Goal: Book appointment/travel/reservation

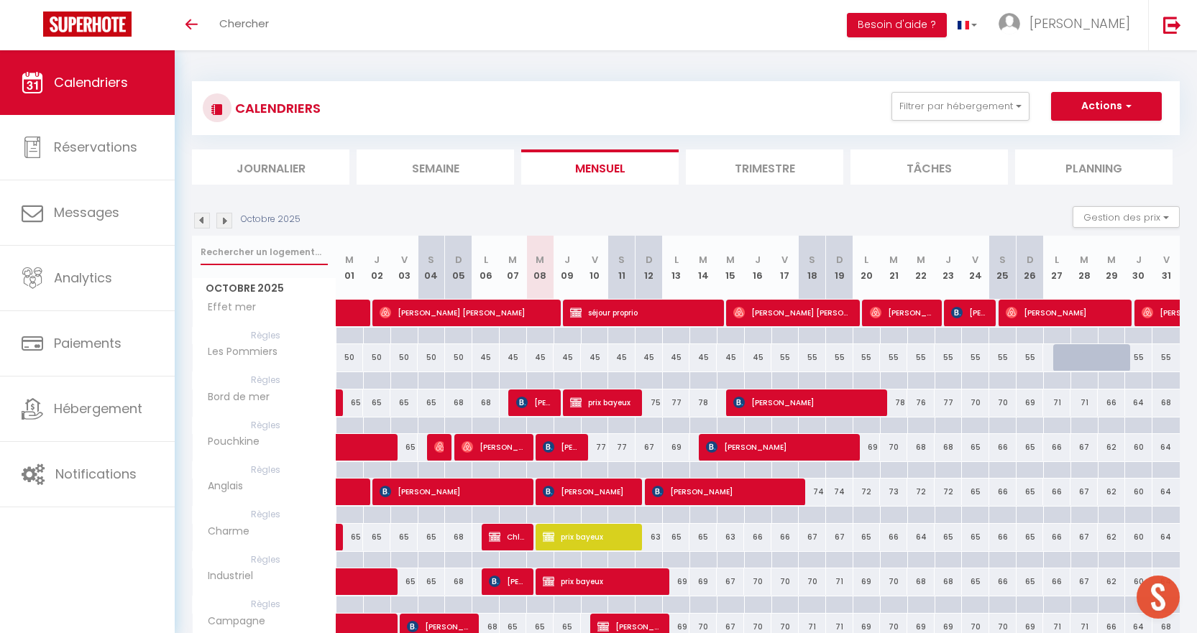
click at [280, 248] on input "text" at bounding box center [264, 252] width 127 height 26
click at [225, 218] on img at bounding box center [224, 221] width 16 height 16
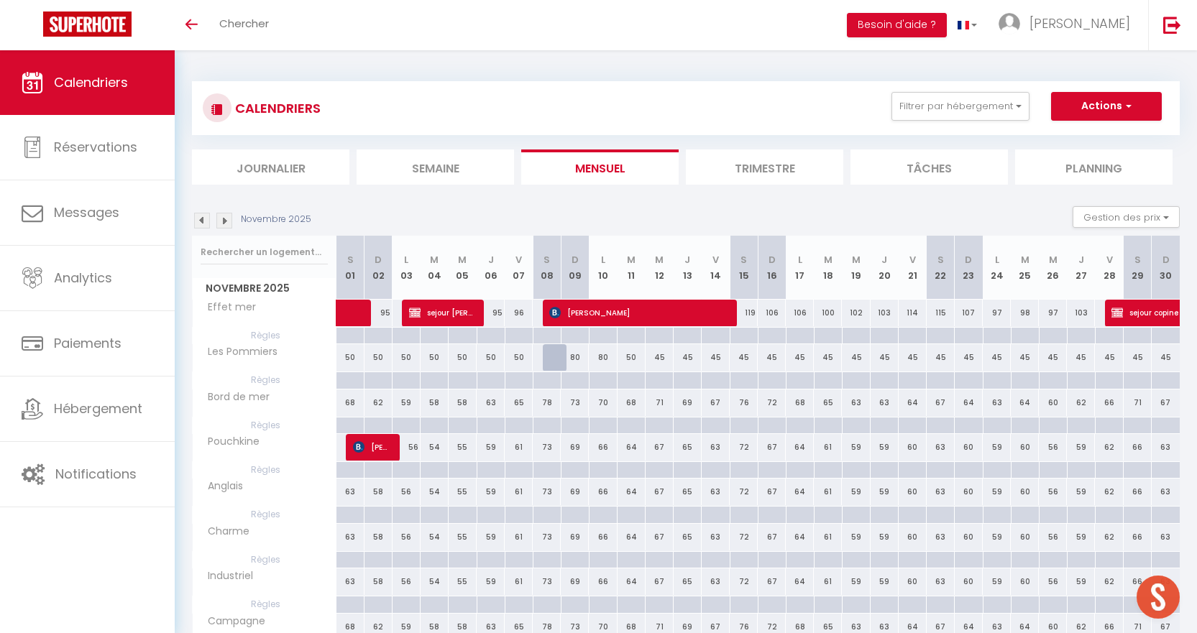
click at [225, 218] on img at bounding box center [224, 221] width 16 height 16
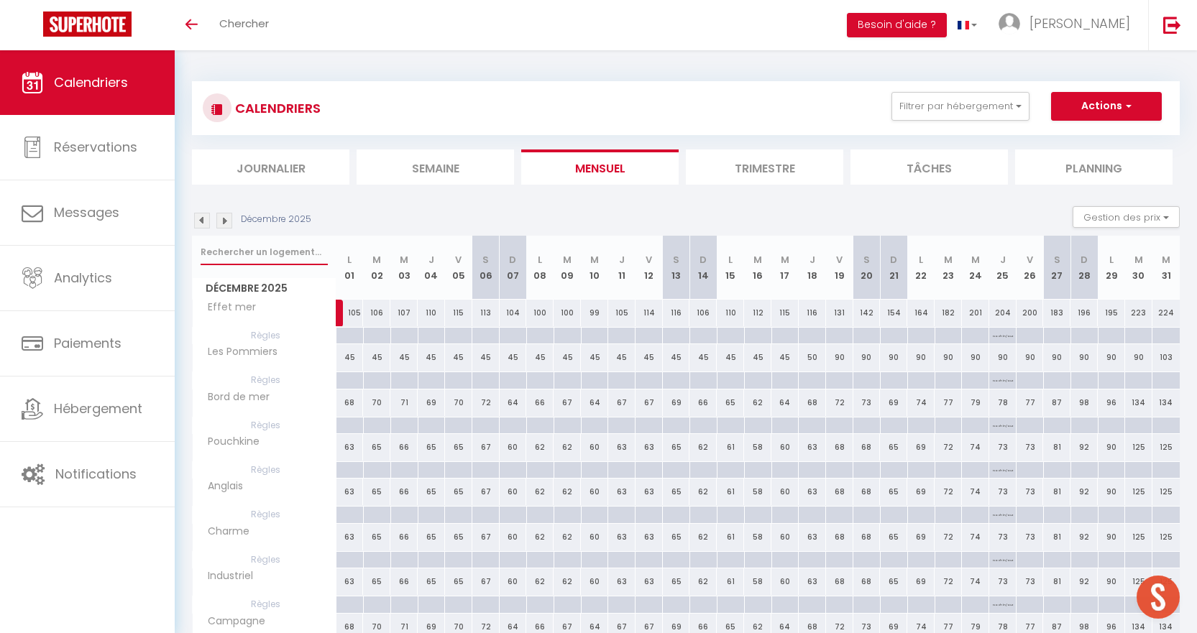
click at [253, 262] on input "text" at bounding box center [264, 252] width 127 height 26
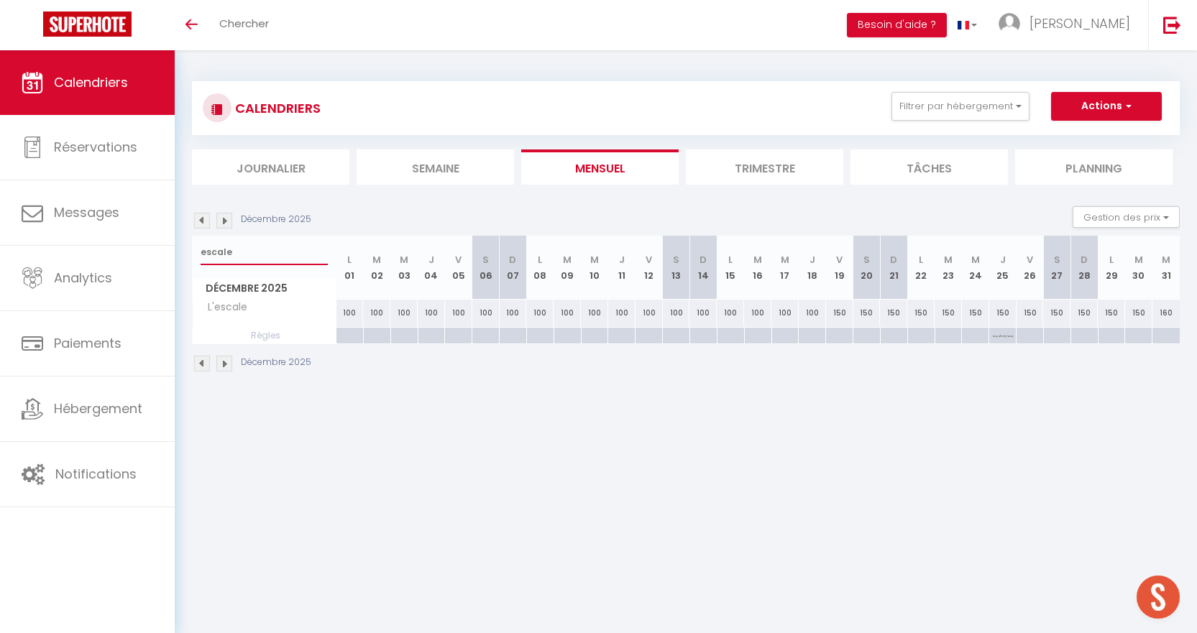
type input "escale"
click at [223, 219] on img at bounding box center [224, 221] width 16 height 16
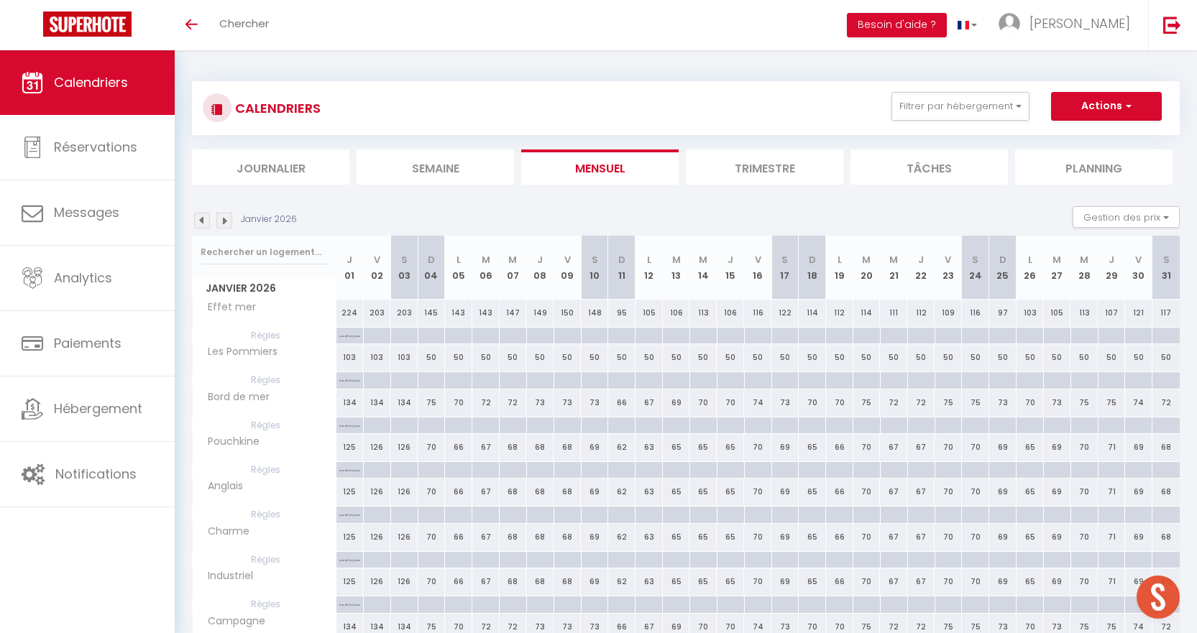
click at [223, 219] on img at bounding box center [224, 221] width 16 height 16
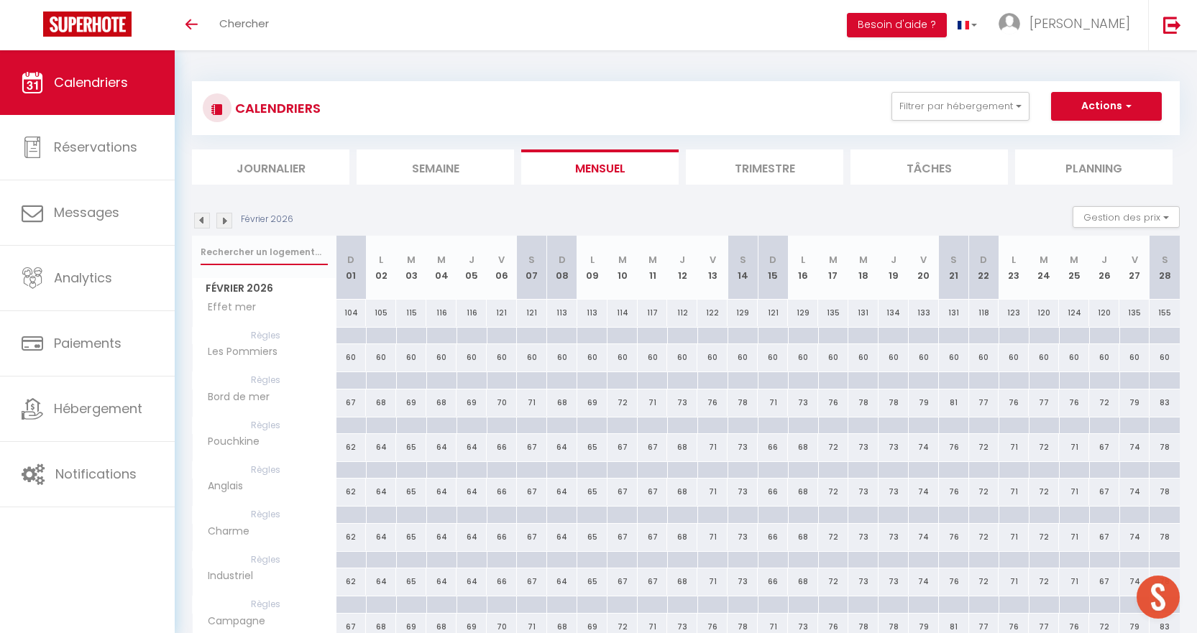
click at [261, 259] on input "text" at bounding box center [264, 252] width 127 height 26
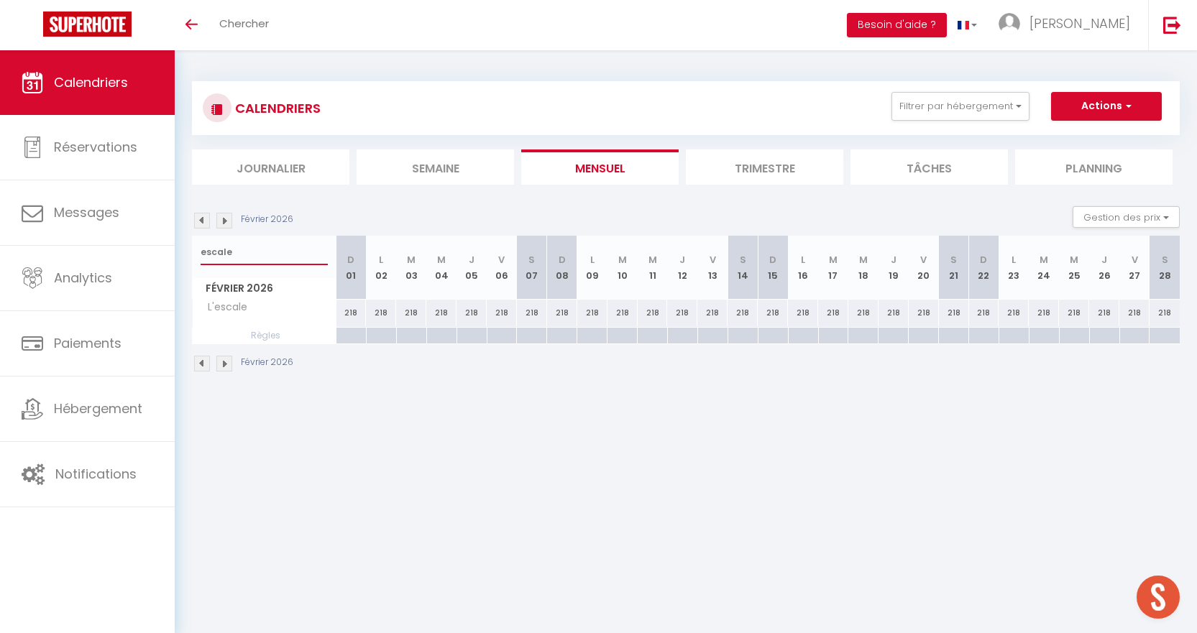
click at [270, 262] on input "escale" at bounding box center [264, 252] width 127 height 26
type input "e"
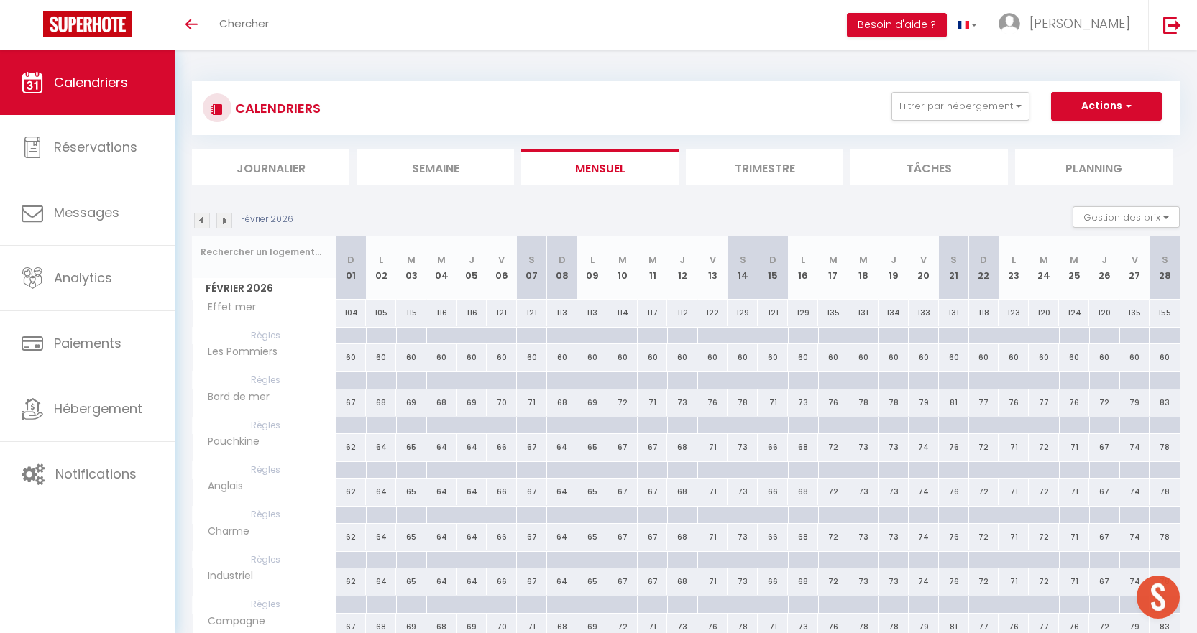
click at [204, 216] on img at bounding box center [202, 221] width 16 height 16
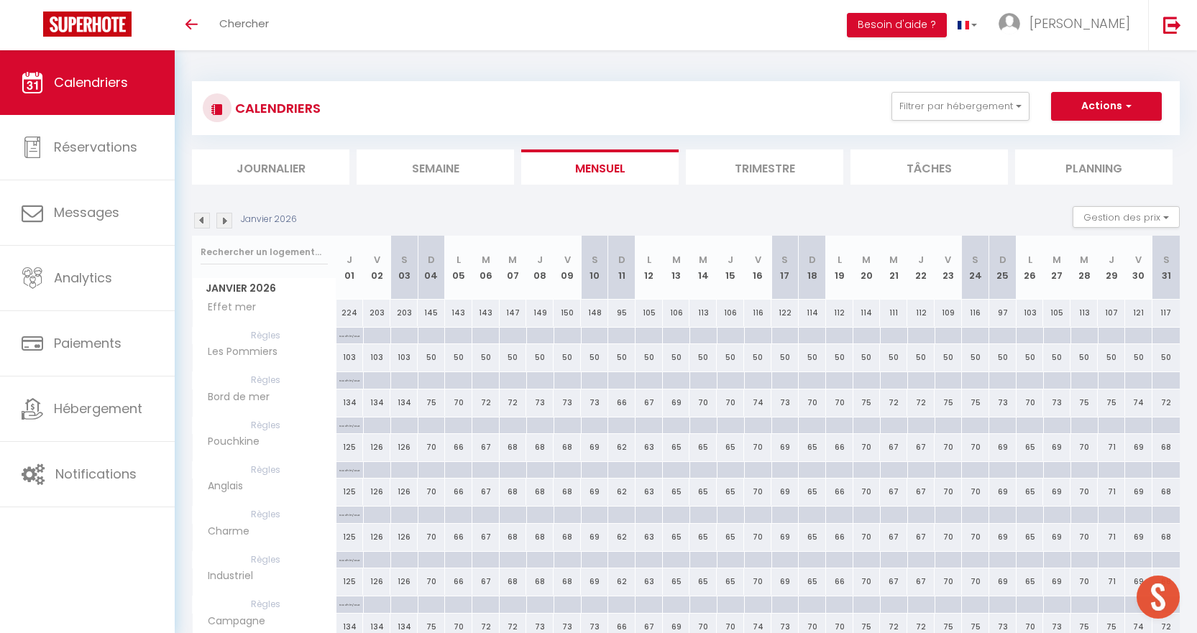
click at [203, 218] on img at bounding box center [202, 221] width 16 height 16
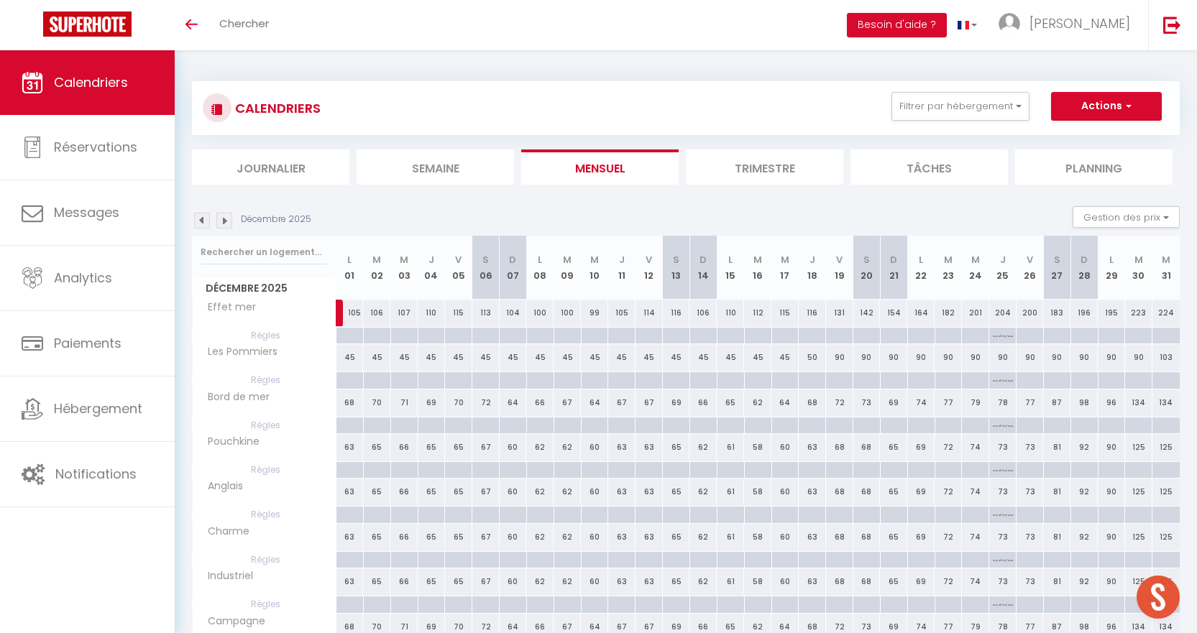
click at [203, 218] on img at bounding box center [202, 221] width 16 height 16
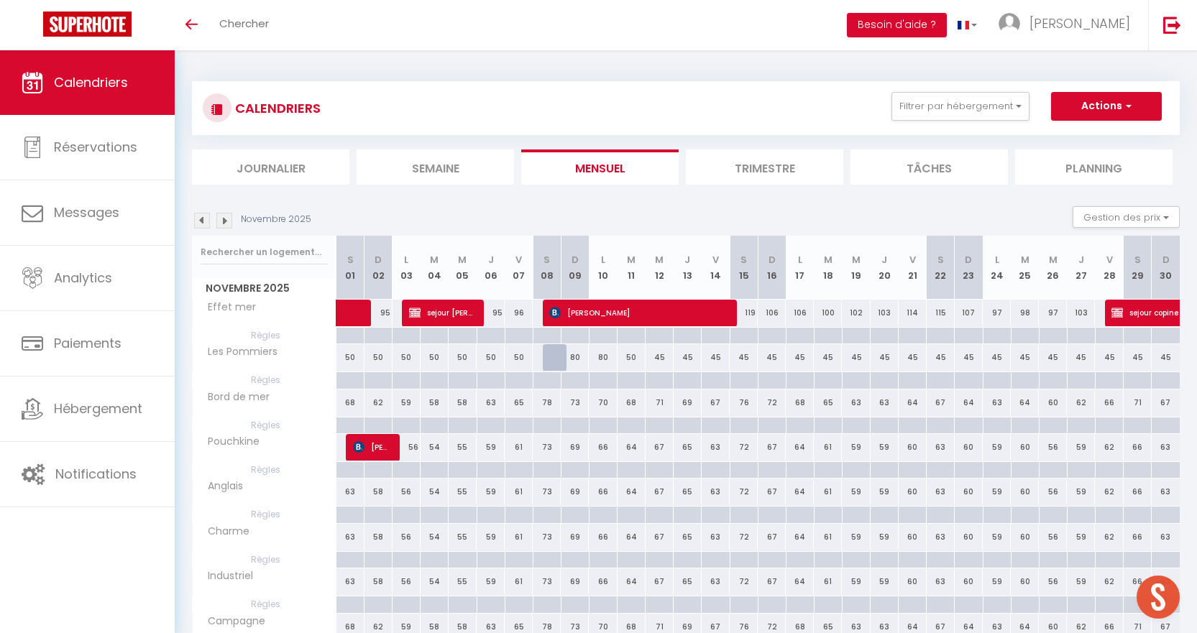
click at [203, 218] on img at bounding box center [202, 221] width 16 height 16
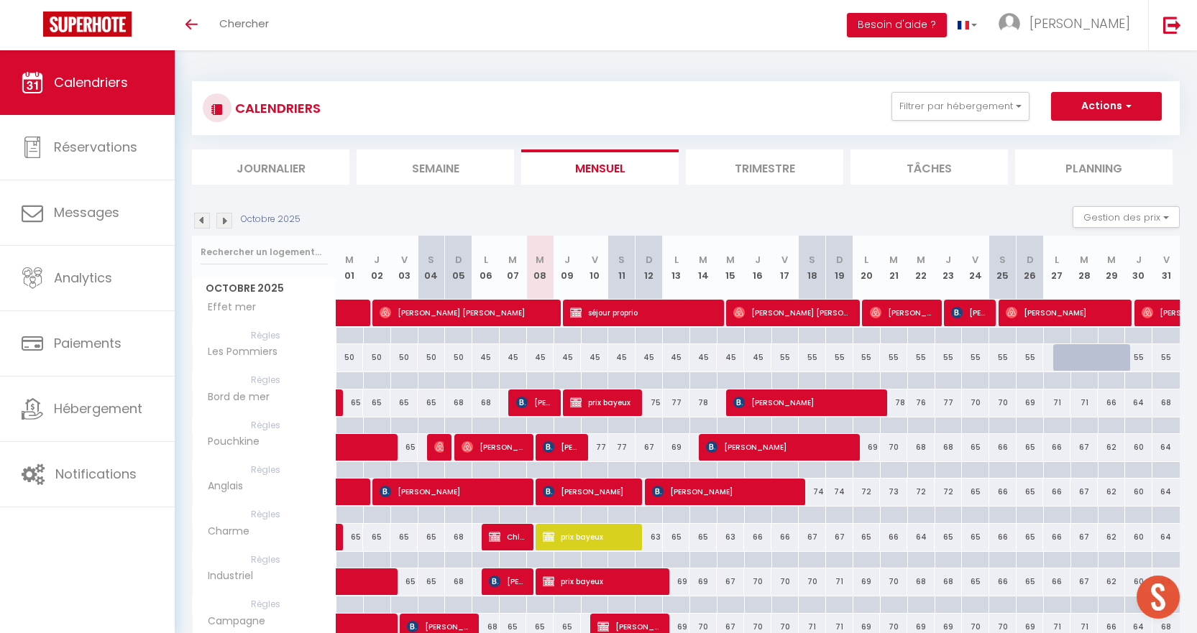
click at [200, 220] on img at bounding box center [202, 221] width 16 height 16
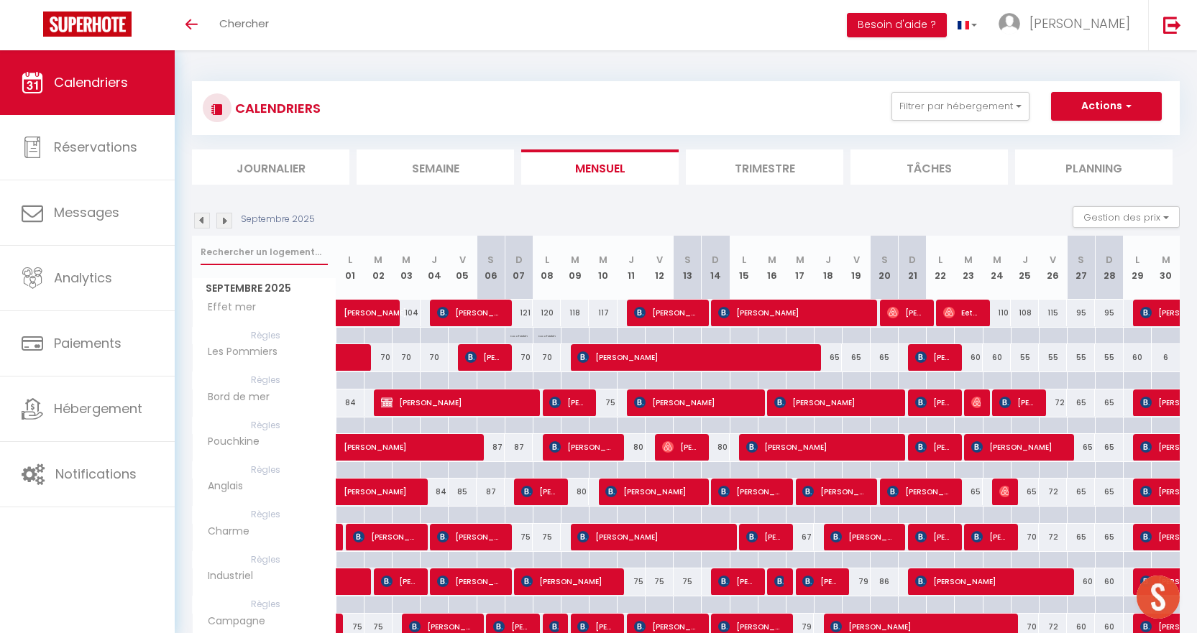
click at [255, 252] on input "text" at bounding box center [264, 252] width 127 height 26
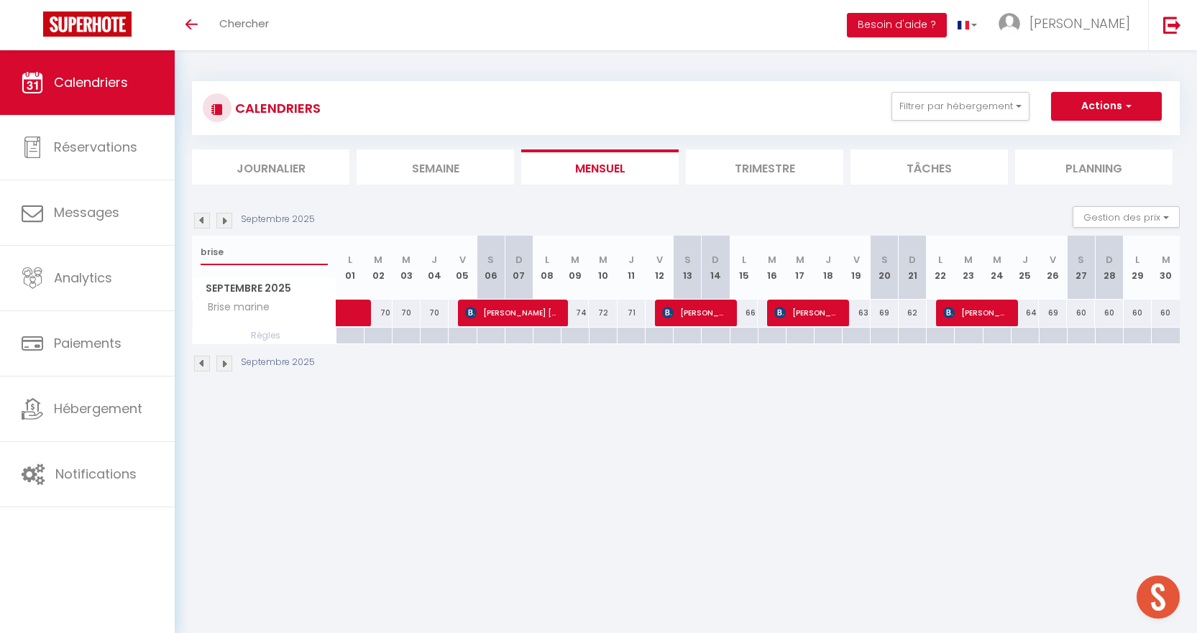
click at [260, 255] on input "brise" at bounding box center [264, 252] width 127 height 26
type input "b"
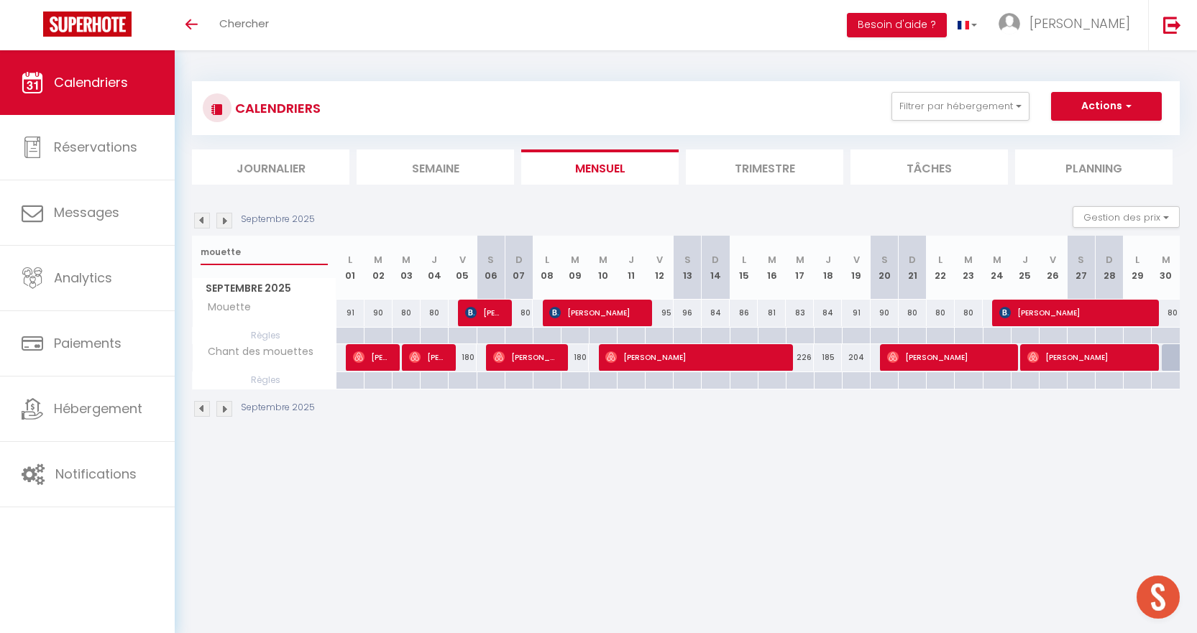
click at [272, 254] on input "mouette" at bounding box center [264, 252] width 127 height 26
type input "m"
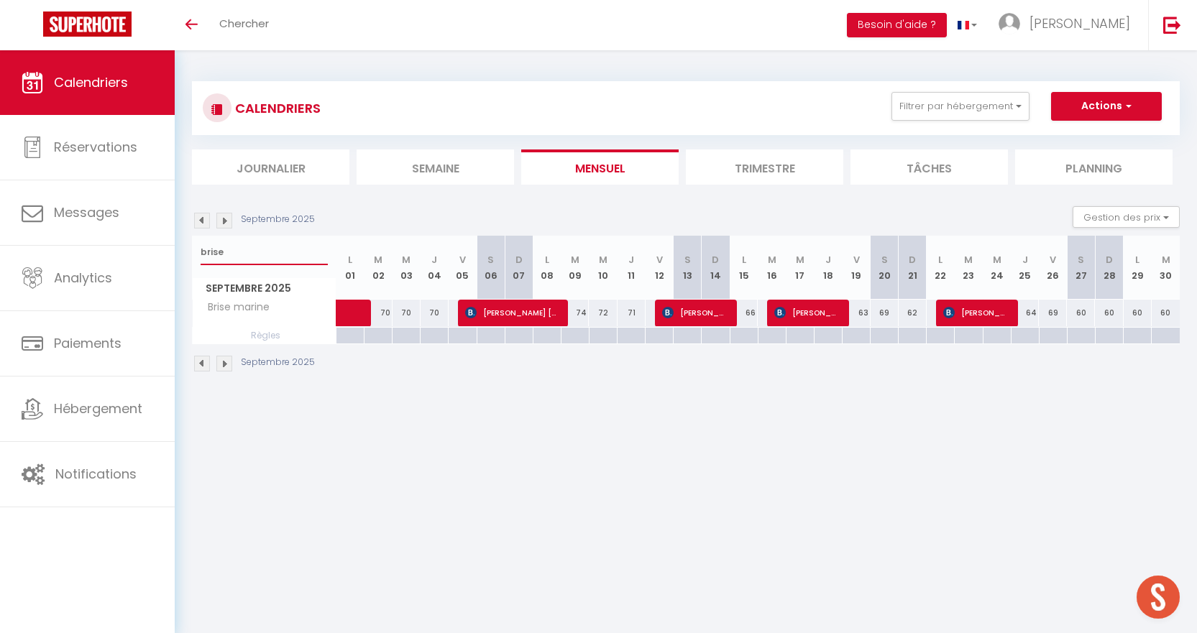
click at [242, 257] on input "brise" at bounding box center [264, 252] width 127 height 26
type input "b"
type input "r"
select select
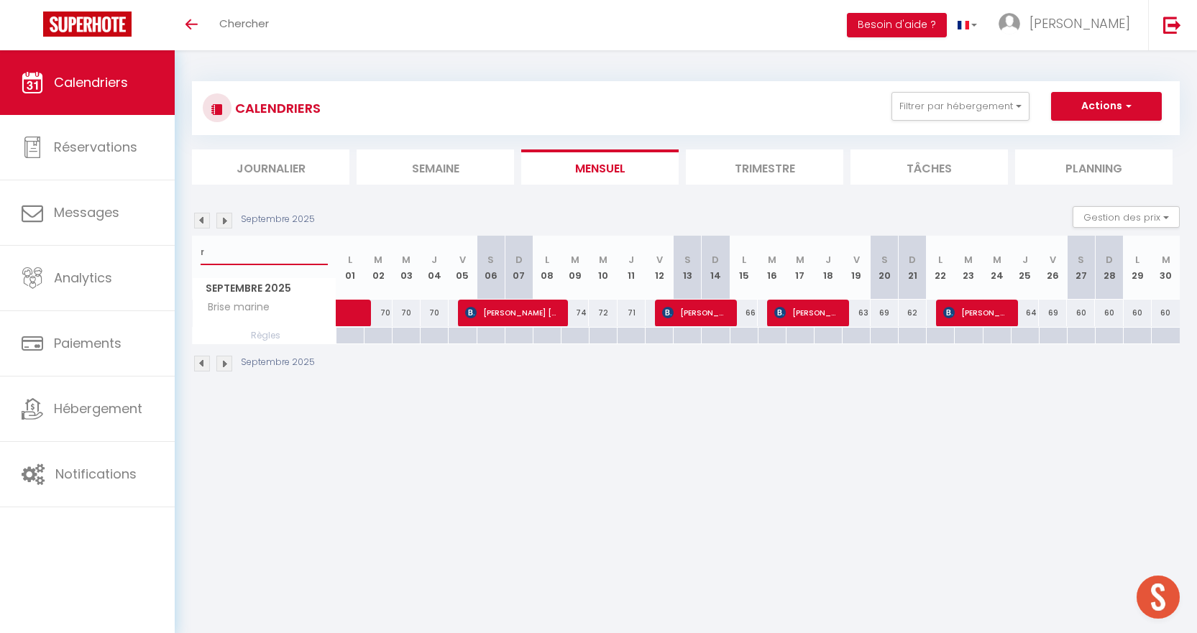
select select
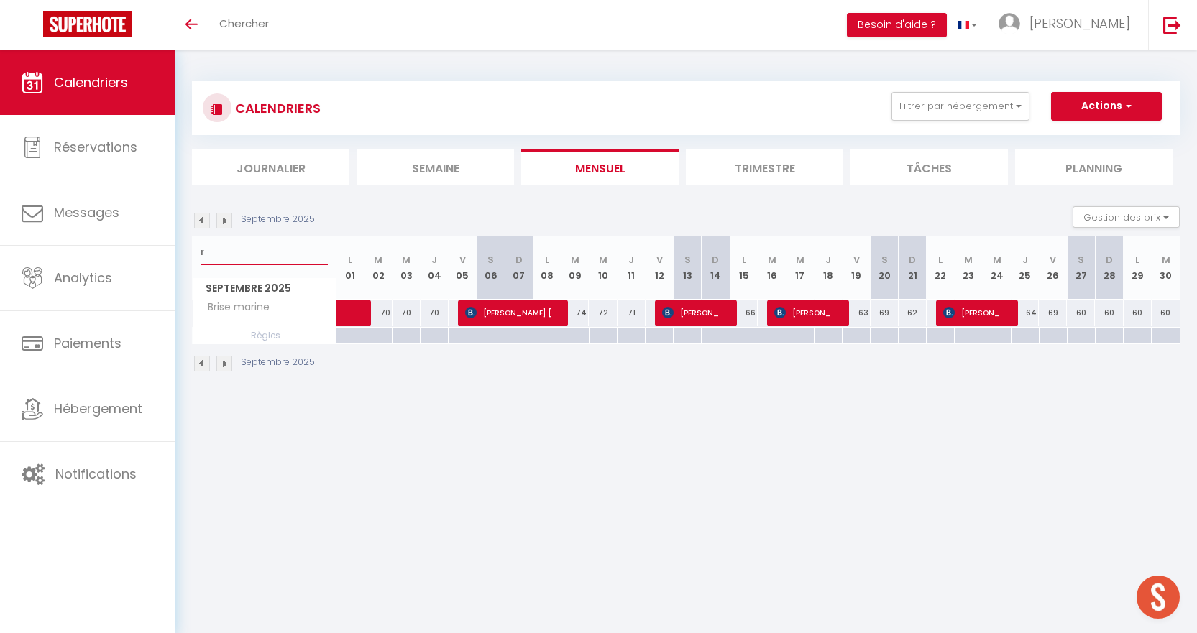
type input "ro"
select select
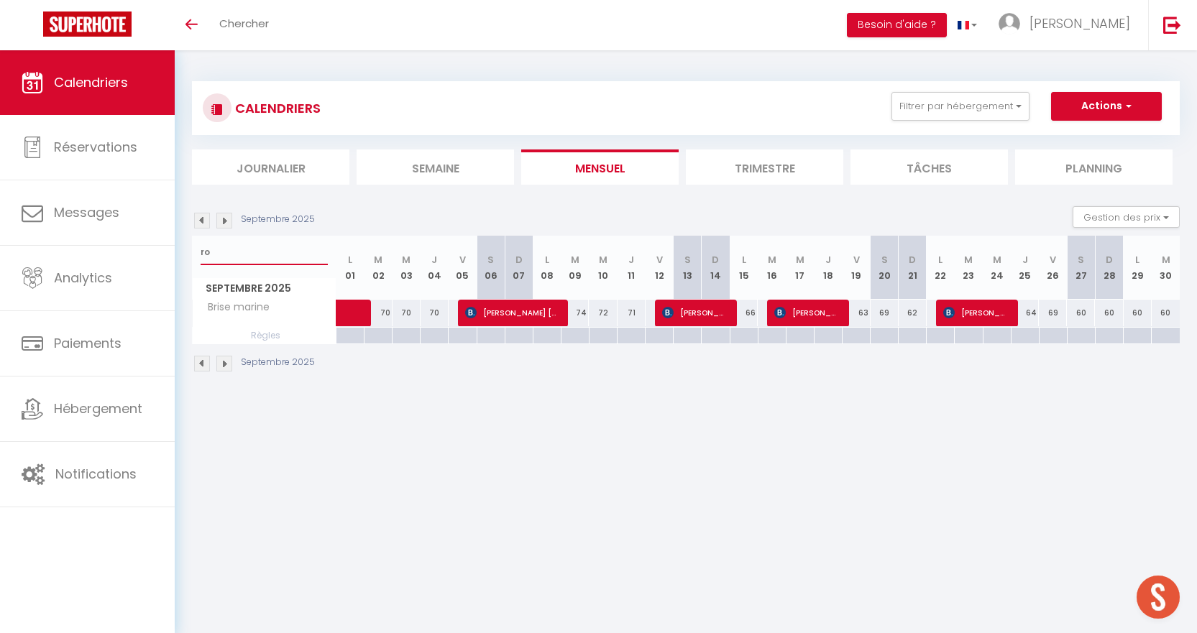
select select
type input "ros"
select select
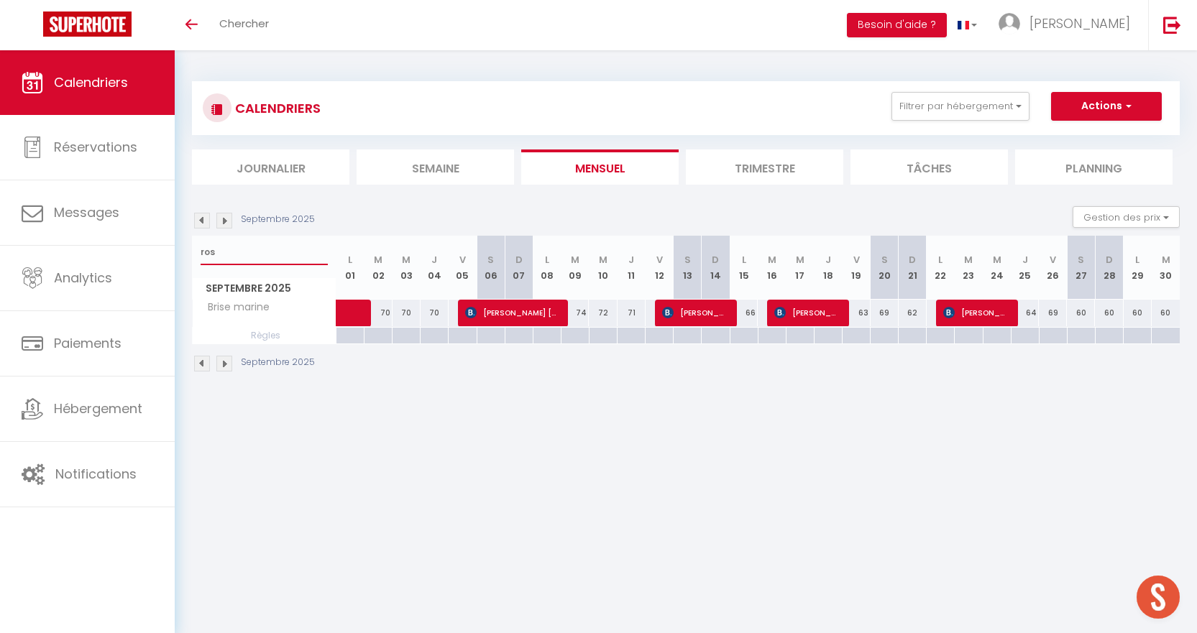
select select
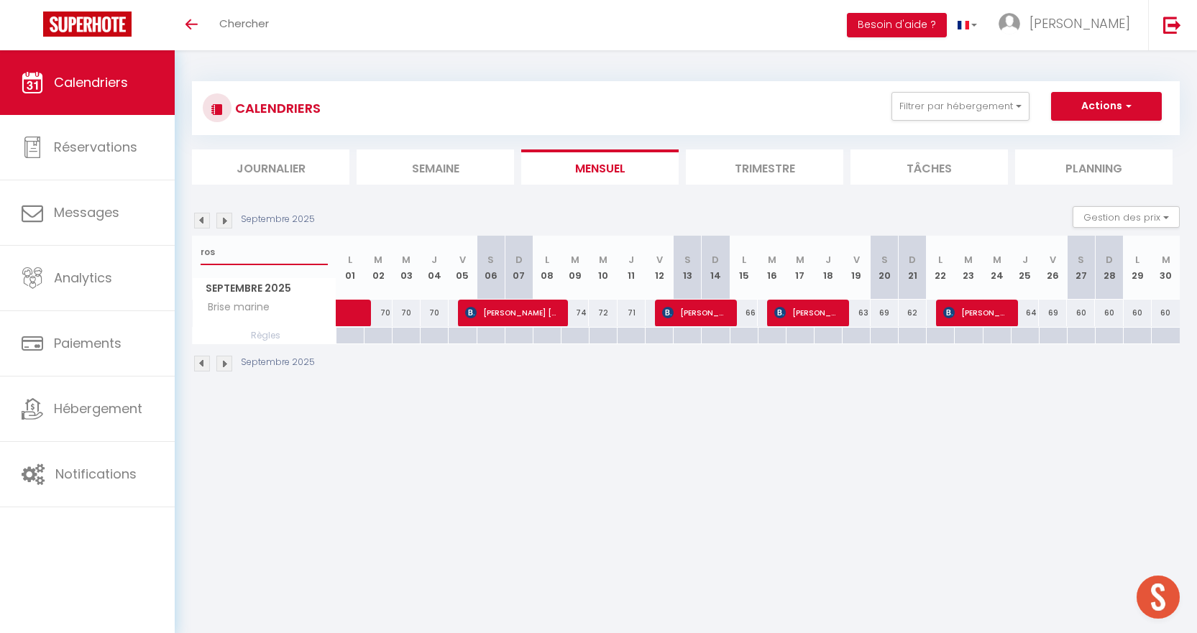
select select
type input "rose"
select select
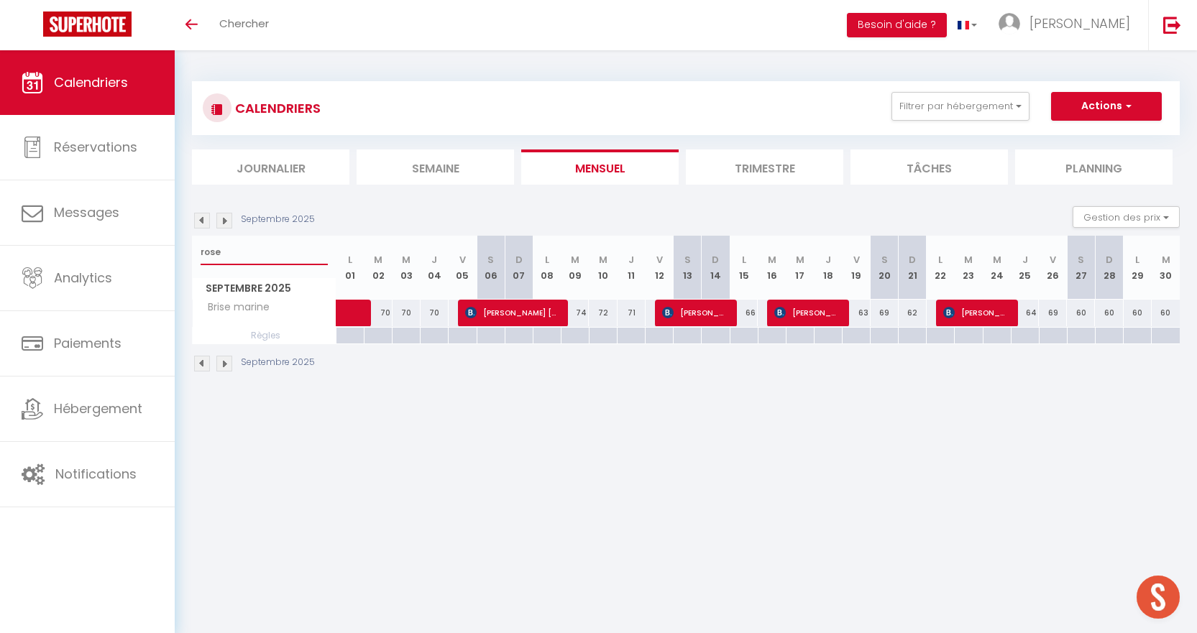
select select
type input "[PERSON_NAME]"
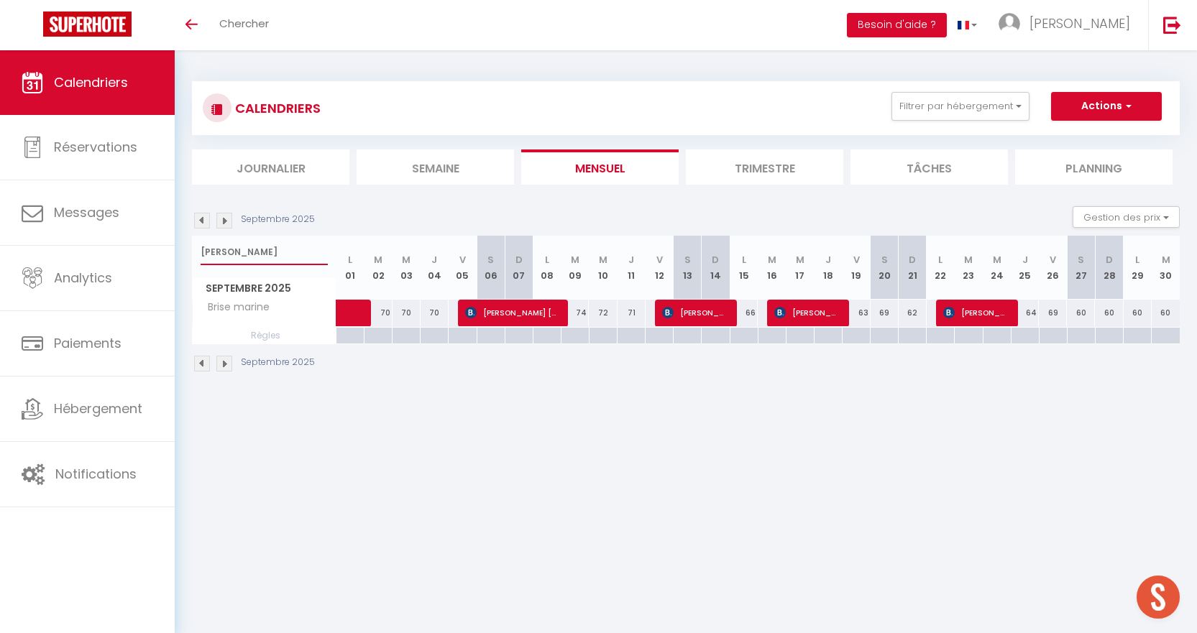
select select
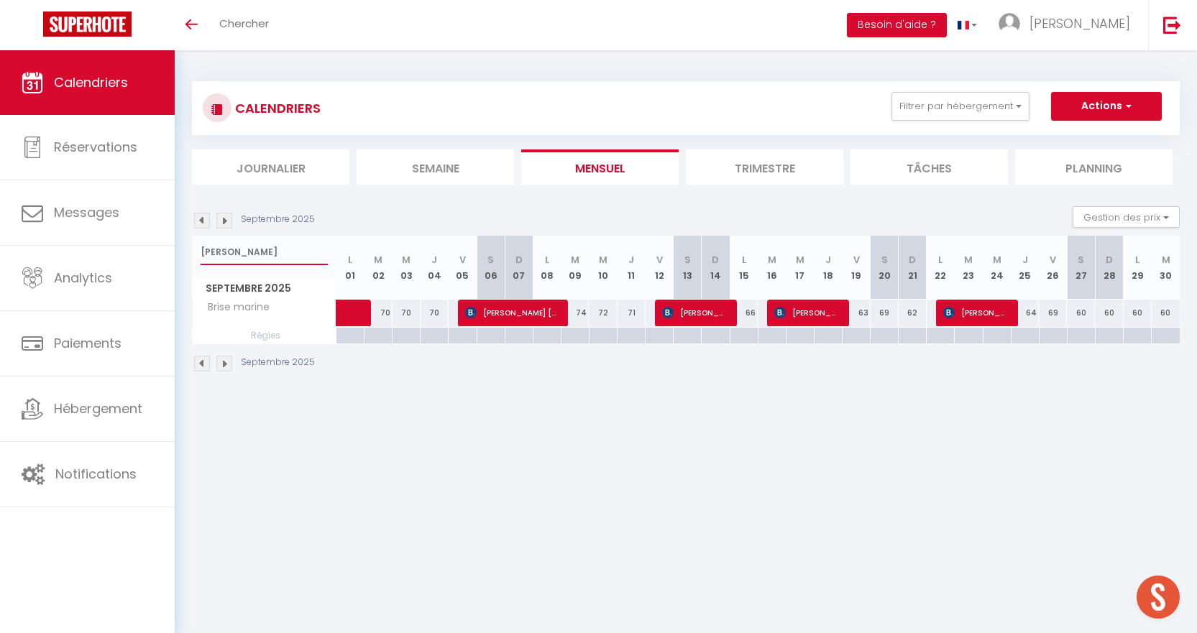
select select
type input "roseli"
select select
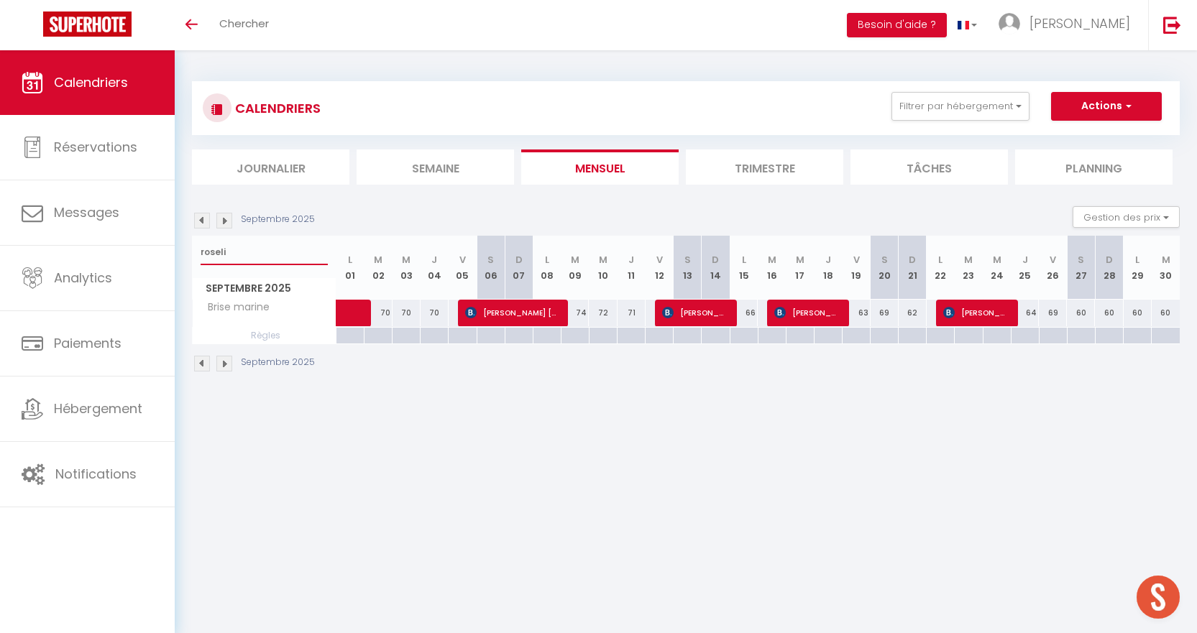
select select
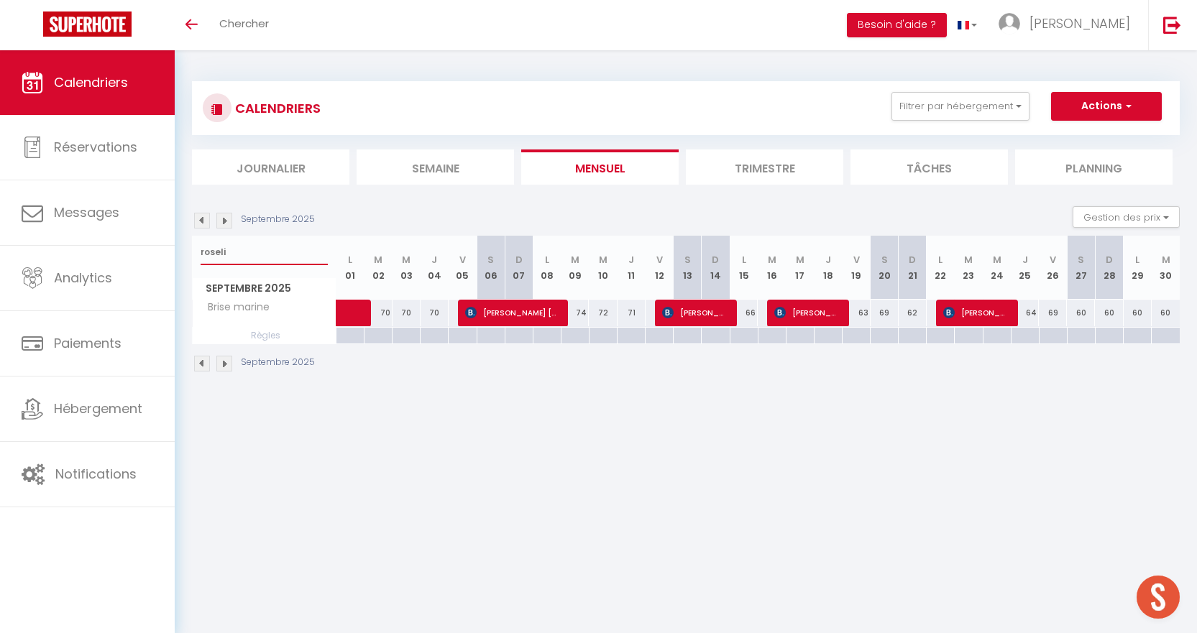
type input "[PERSON_NAME]"
select select
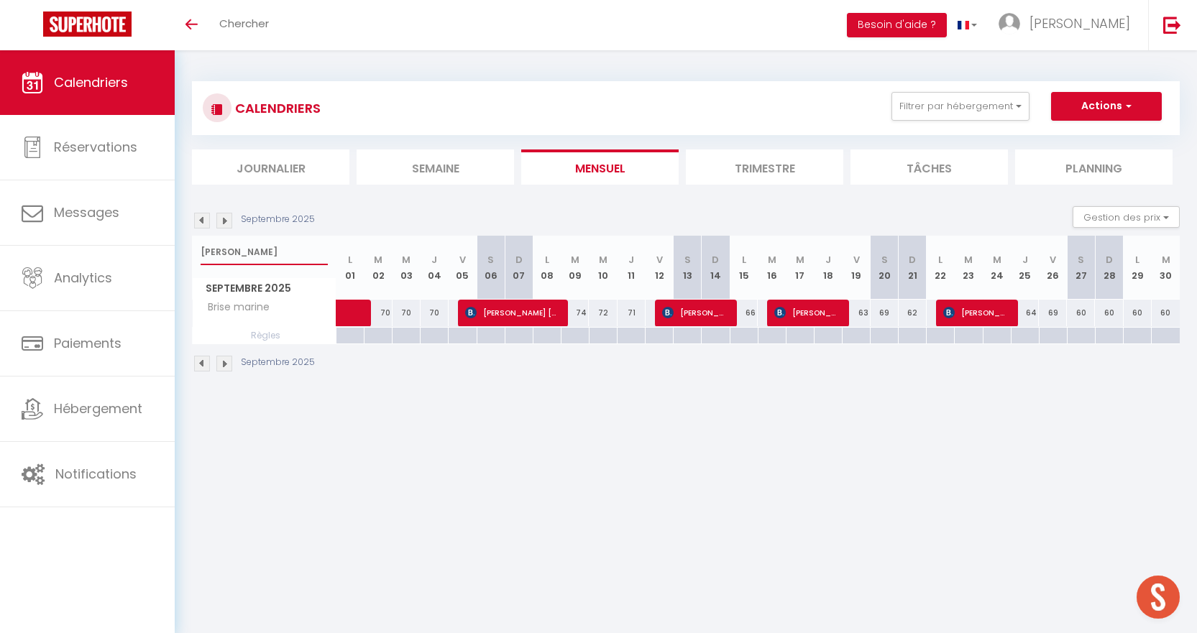
select select
type input "roselier"
select select
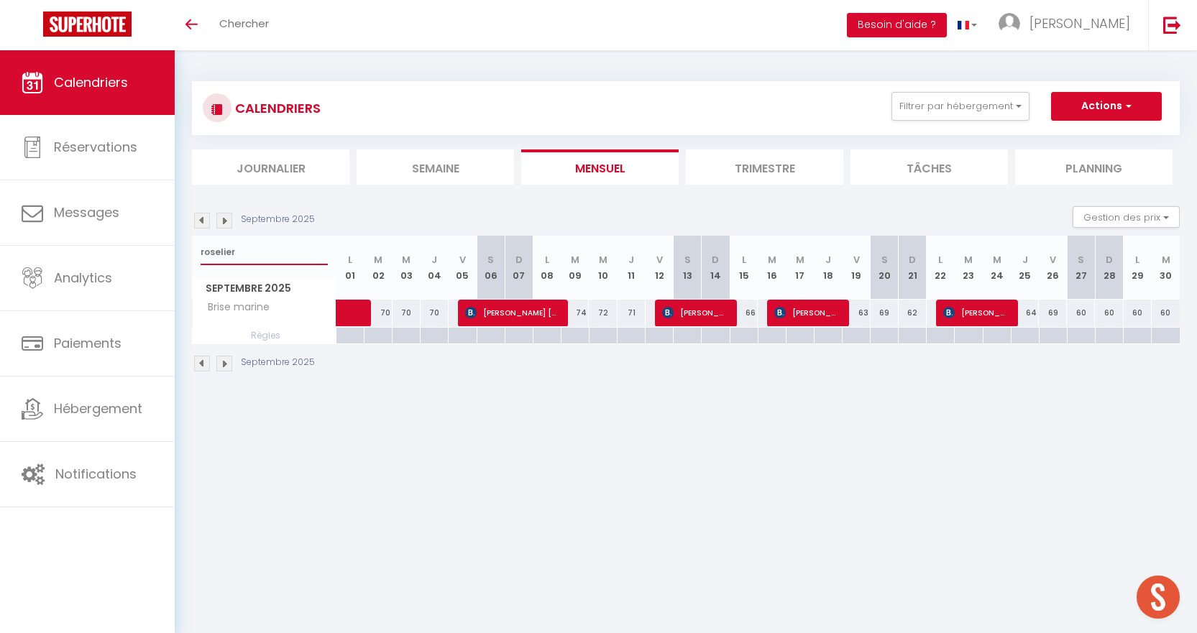
select select
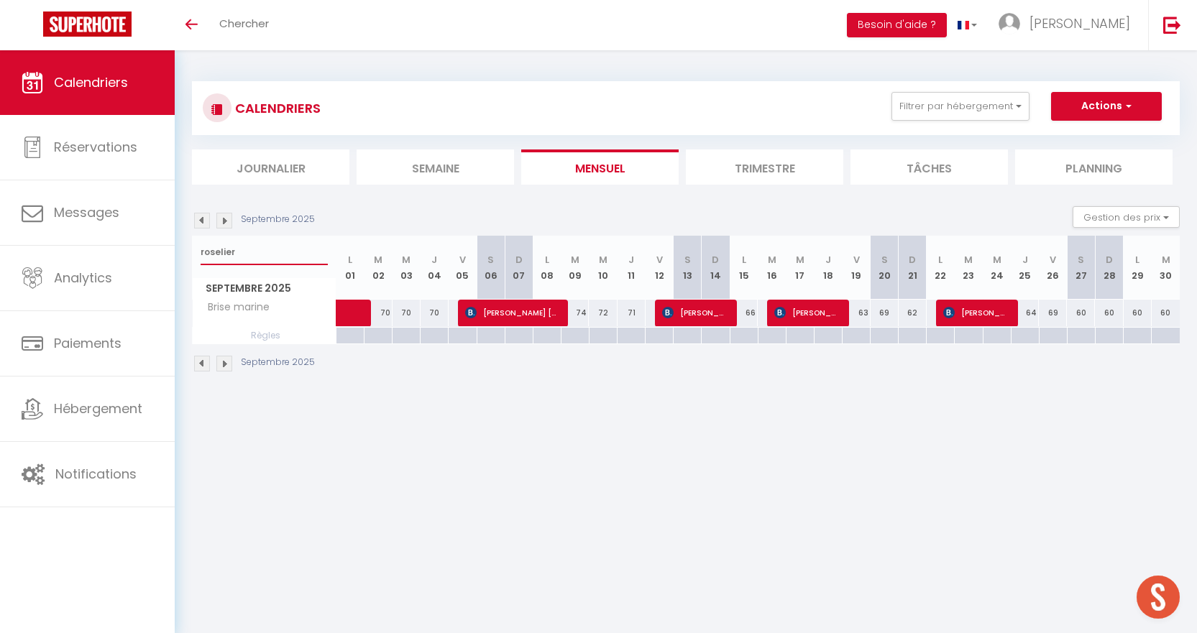
select select
type input "roseliere"
select select
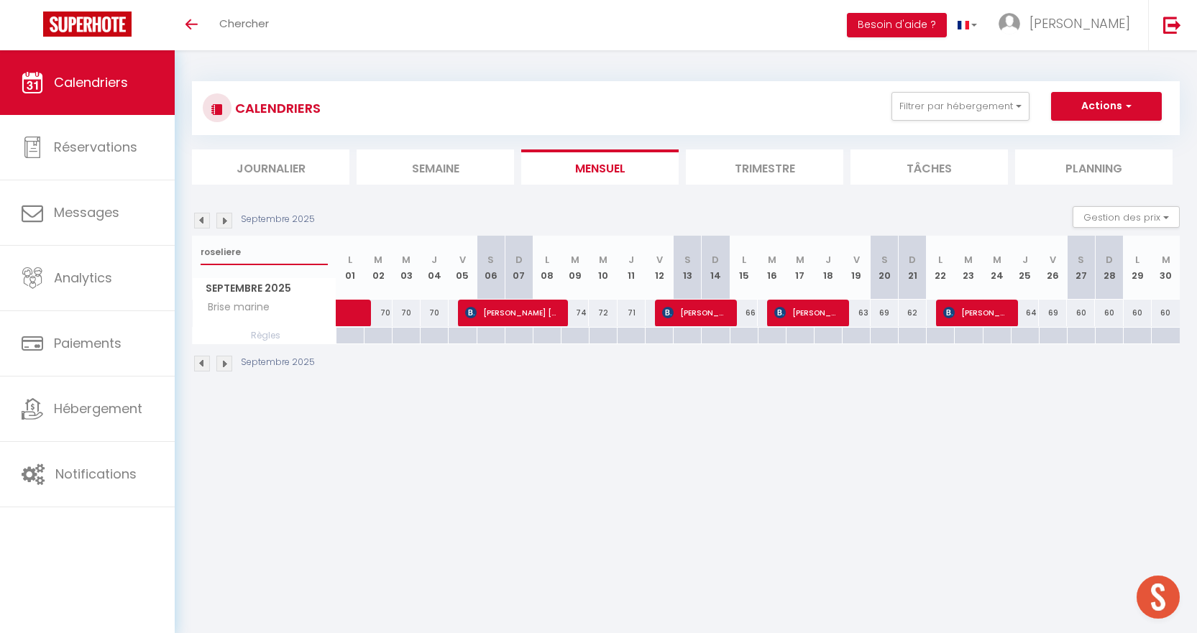
select select
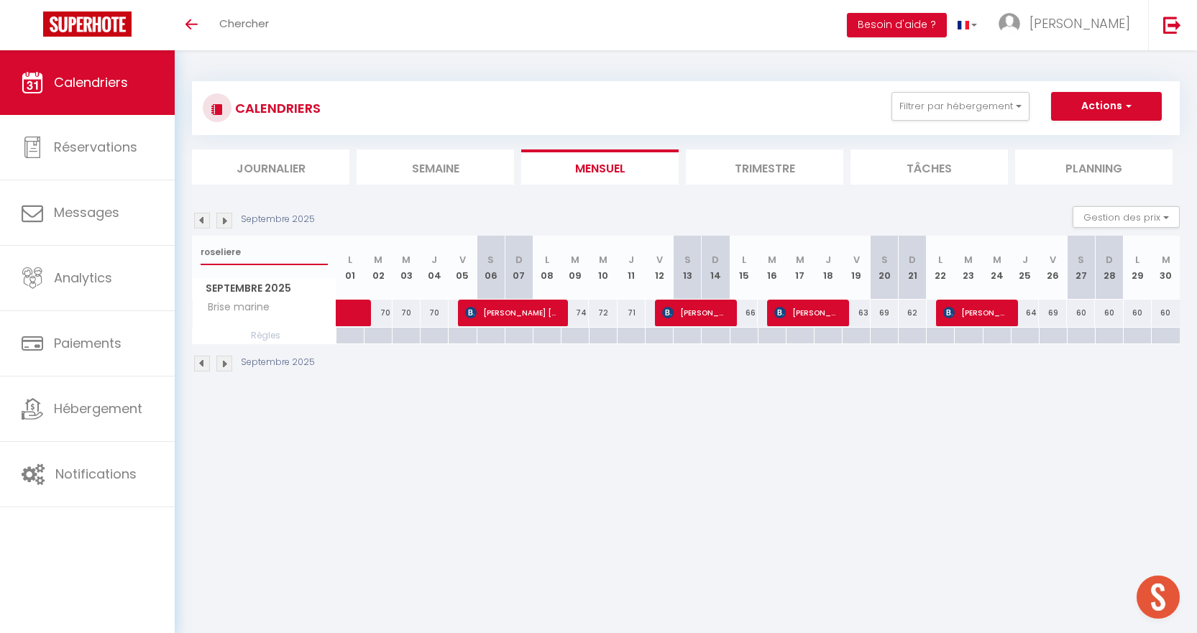
select select
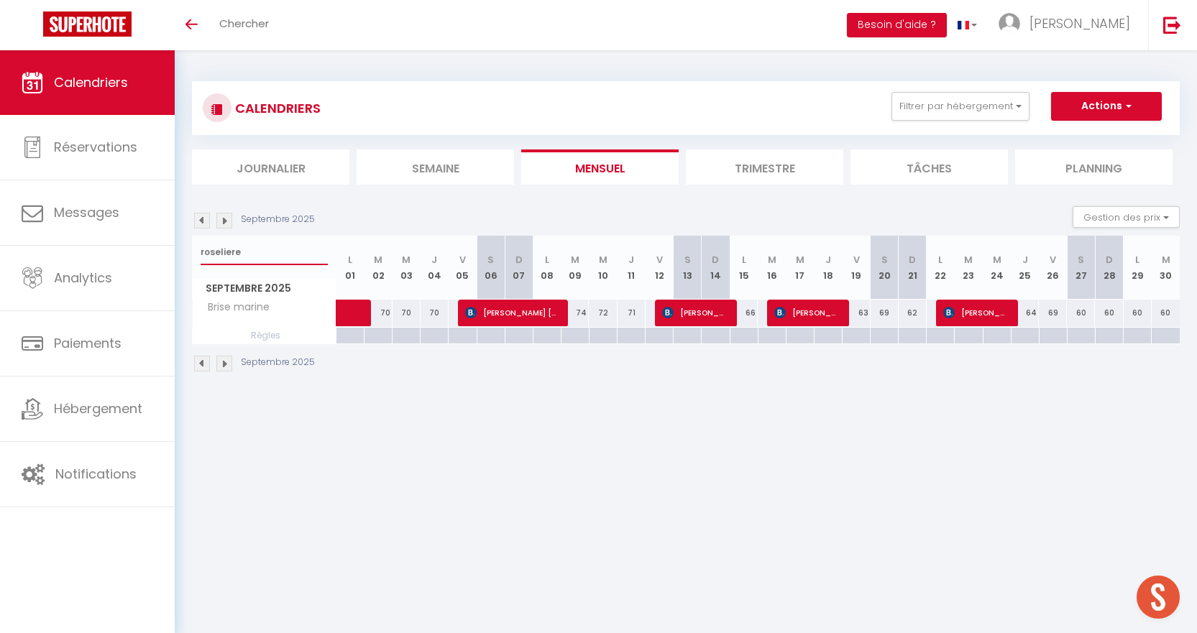
select select
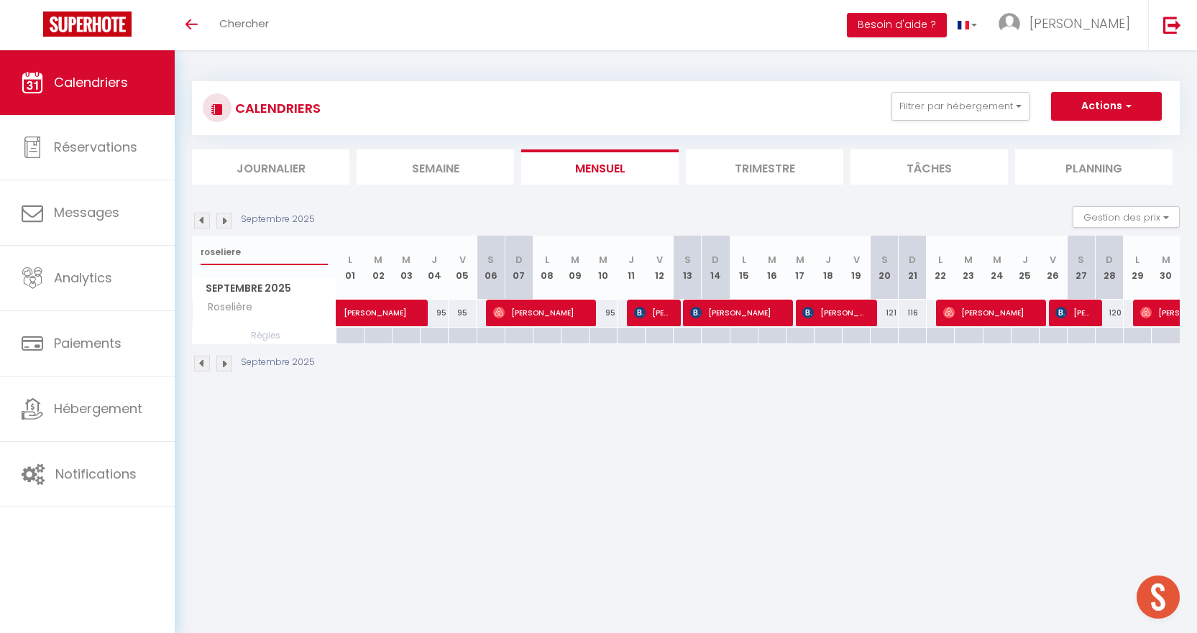
type input "roseliere"
click at [355, 313] on span "[PERSON_NAME]" at bounding box center [393, 305] width 99 height 27
select select "OK"
select select "0"
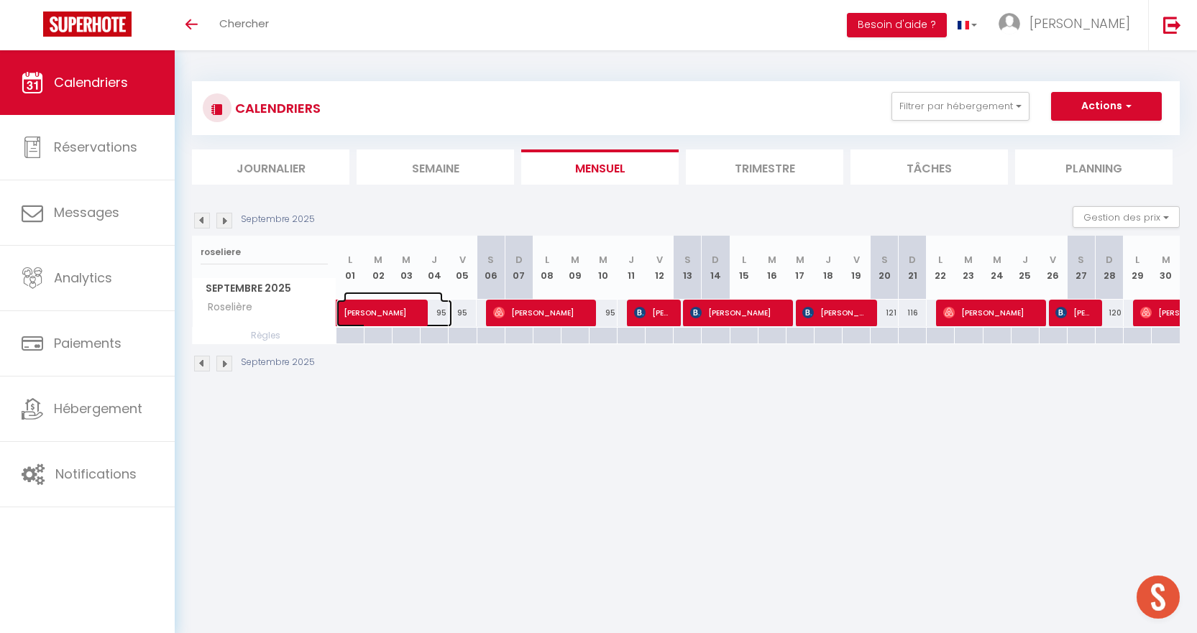
select select "0"
select select "1"
select select
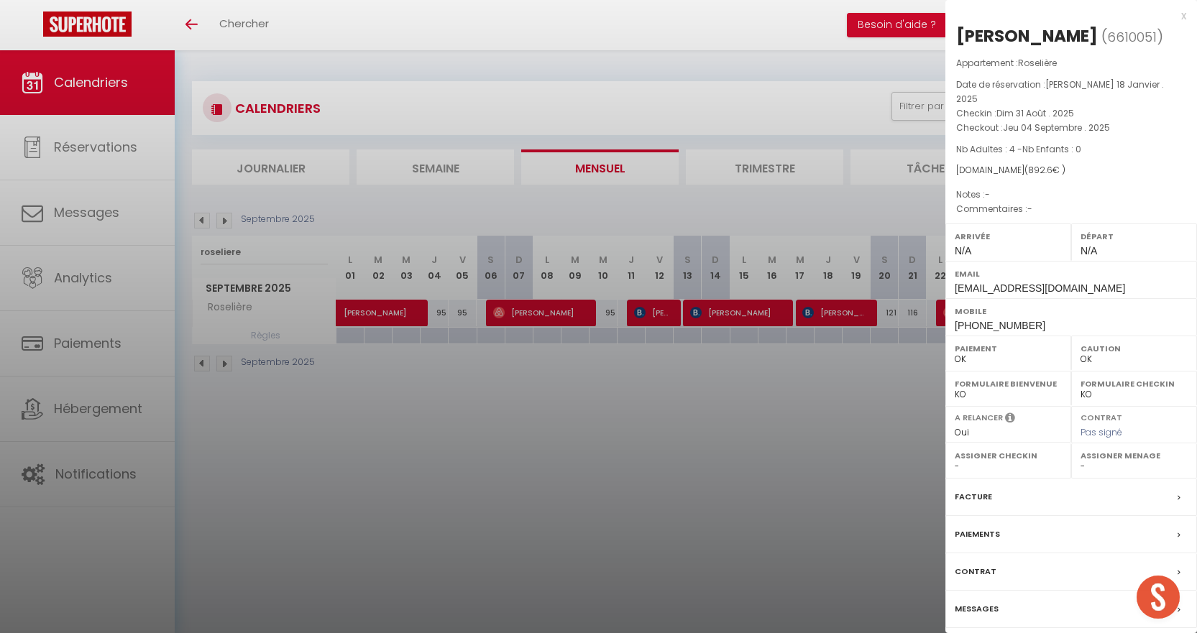
click at [582, 439] on div at bounding box center [598, 316] width 1197 height 633
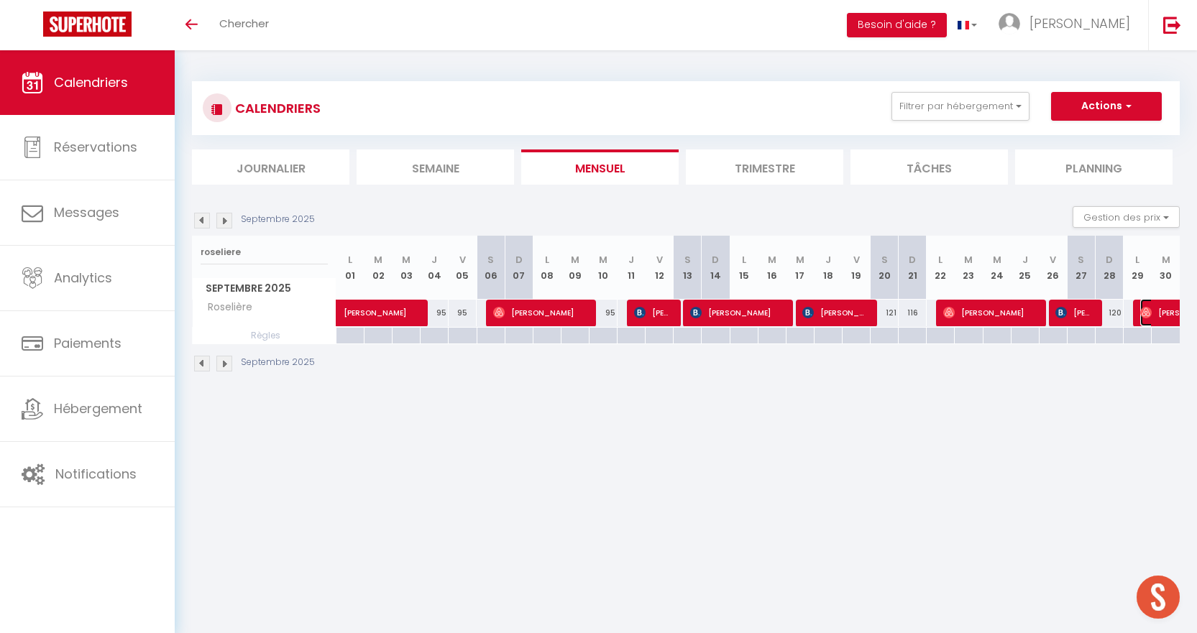
click at [1157, 308] on span "[PERSON_NAME]" at bounding box center [1189, 312] width 99 height 27
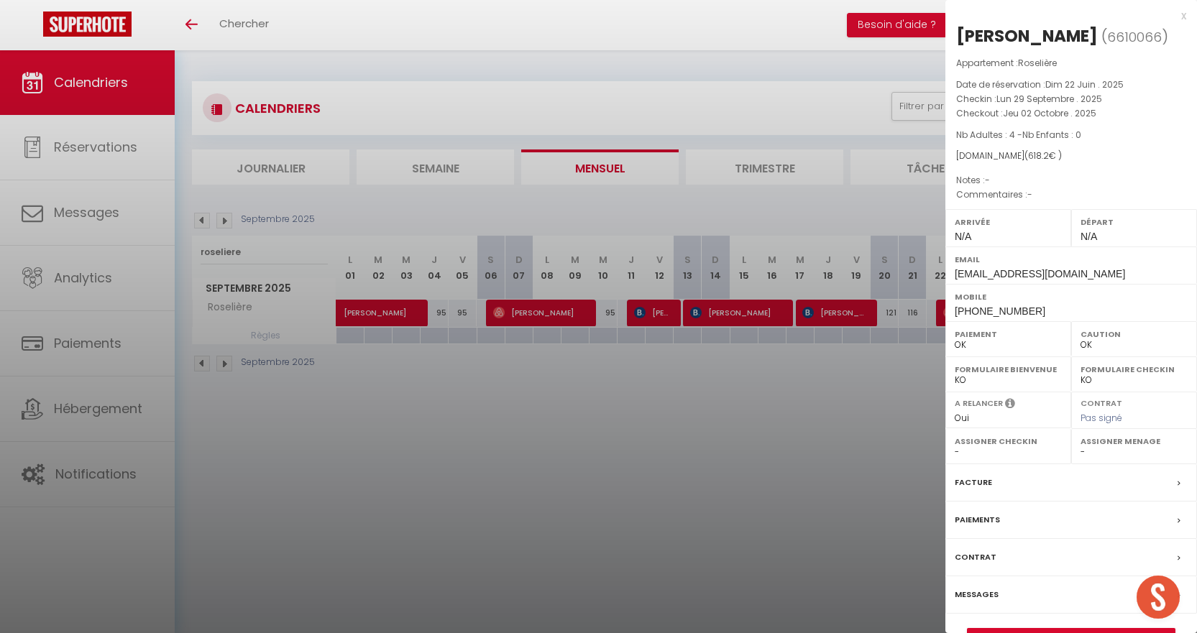
click at [1181, 17] on div "x" at bounding box center [1065, 15] width 241 height 17
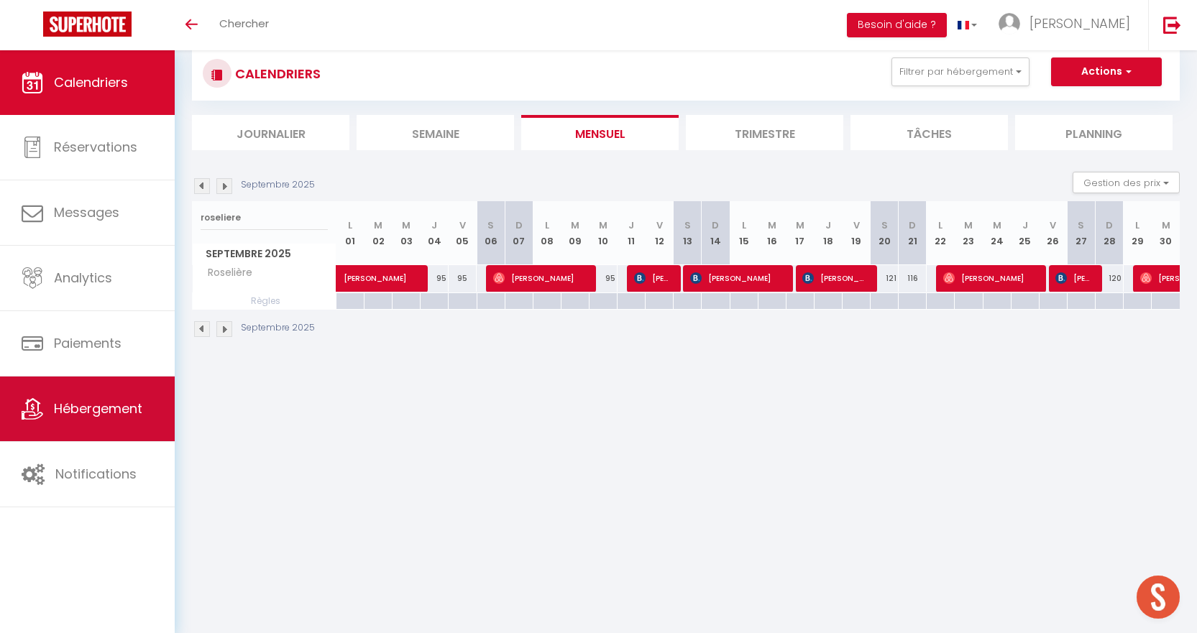
scroll to position [50, 0]
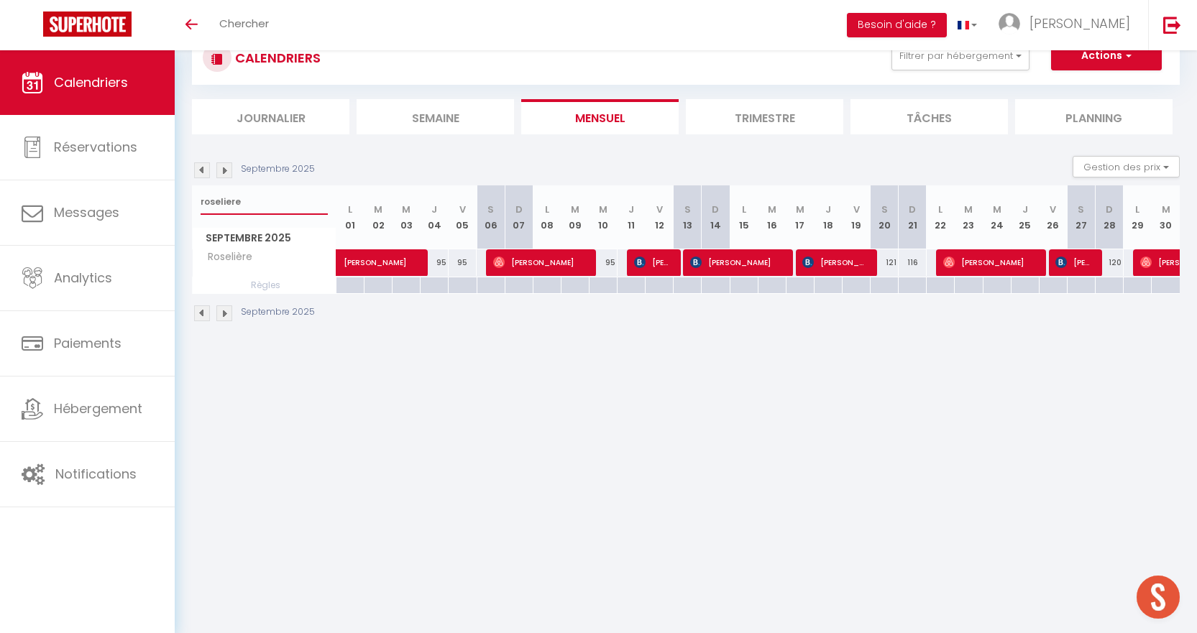
click at [251, 200] on input "roseliere" at bounding box center [264, 202] width 127 height 26
type input "r"
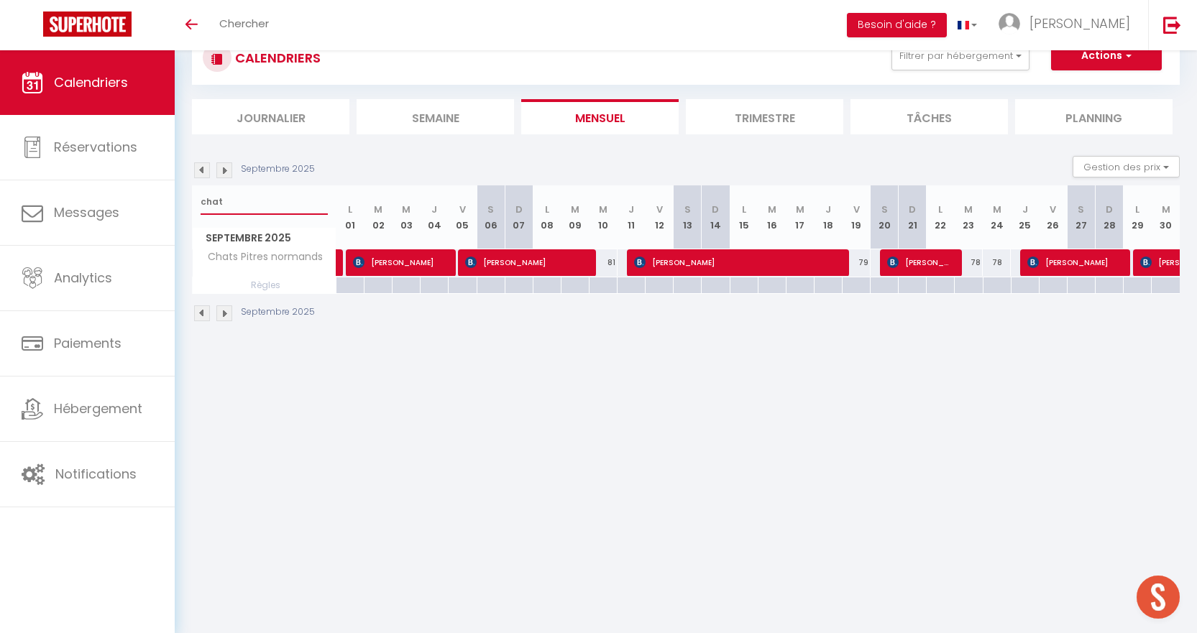
type input "chat"
